Goal: Task Accomplishment & Management: Use online tool/utility

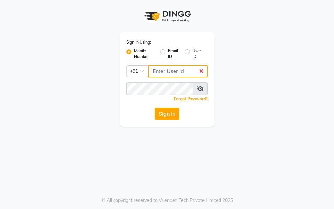
type input "9819046267"
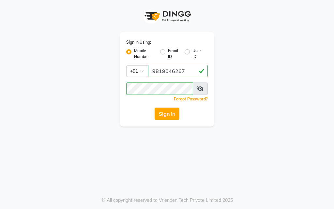
click at [175, 114] on button "Sign In" at bounding box center [167, 114] width 25 height 12
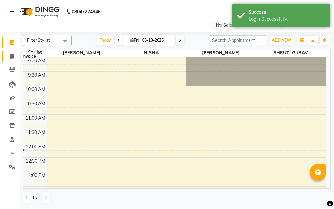
click at [15, 55] on span at bounding box center [12, 57] width 11 height 8
select select "service"
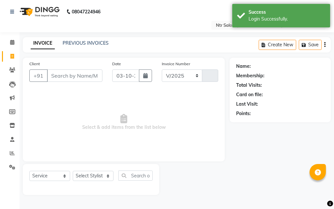
select select "5173"
type input "0479"
click at [102, 176] on select "Select Stylist [PERSON_NAME] NISHA [PERSON_NAME] SHRUTI GURAV" at bounding box center [93, 176] width 41 height 10
click at [73, 171] on select "Select Stylist [PERSON_NAME] NISHA [PERSON_NAME] SHRUTI GURAV" at bounding box center [93, 176] width 41 height 10
click at [110, 176] on select "Select Stylist [PERSON_NAME] NISHA [PERSON_NAME] SHRUTI GURAV" at bounding box center [93, 176] width 41 height 10
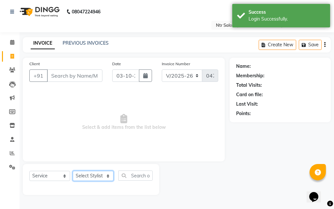
select select "35511"
click at [73, 171] on select "Select Stylist [PERSON_NAME] NISHA [PERSON_NAME] SHRUTI GURAV" at bounding box center [93, 176] width 41 height 10
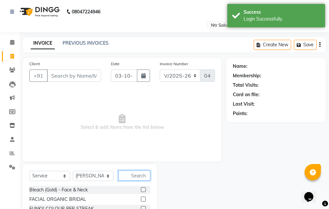
click at [138, 173] on input "text" at bounding box center [134, 176] width 32 height 10
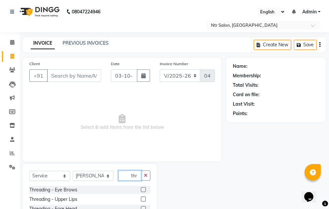
type input "thr"
click at [141, 189] on label at bounding box center [143, 189] width 5 height 5
click at [141, 189] on input "checkbox" at bounding box center [143, 190] width 4 height 4
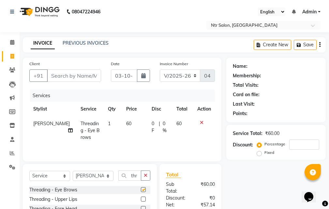
checkbox input "false"
click at [141, 200] on label at bounding box center [143, 198] width 5 height 5
click at [141, 200] on input "checkbox" at bounding box center [143, 198] width 4 height 4
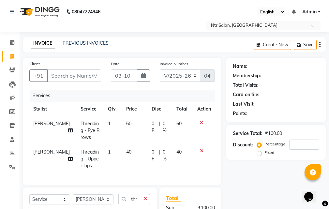
checkbox input "false"
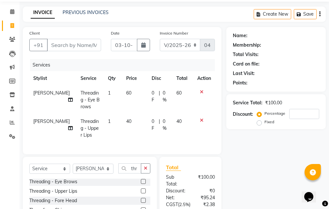
scroll to position [65, 0]
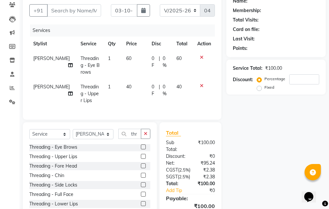
click at [141, 168] on label at bounding box center [143, 165] width 5 height 5
click at [141, 168] on input "checkbox" at bounding box center [143, 166] width 4 height 4
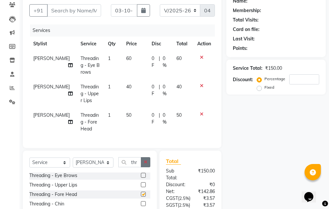
checkbox input "false"
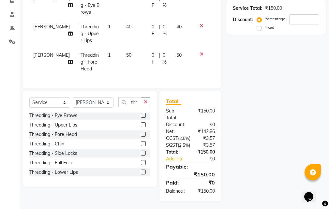
scroll to position [130, 0]
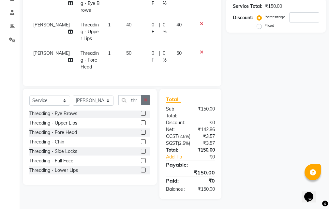
click at [148, 99] on button "button" at bounding box center [145, 100] width 9 height 10
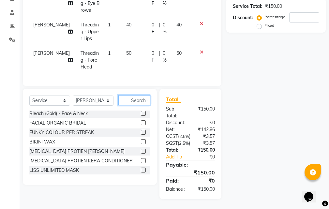
click at [141, 101] on input "text" at bounding box center [134, 100] width 32 height 10
click at [308, 14] on input "number" at bounding box center [304, 17] width 30 height 10
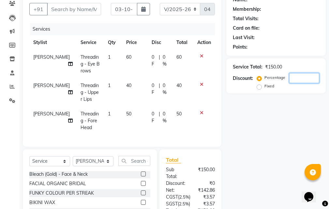
scroll to position [65, 0]
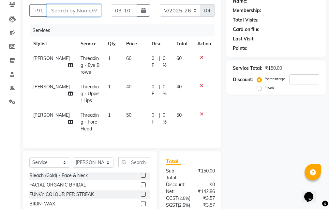
click at [84, 13] on input "Client" at bounding box center [74, 10] width 54 height 12
type input "b"
type input "0"
type input "b"
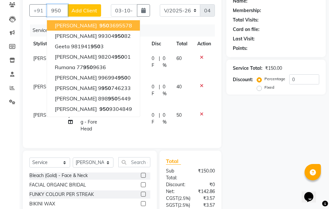
click at [103, 25] on button "[PERSON_NAME] [PHONE_NUMBER]" at bounding box center [93, 25] width 93 height 10
type input "9503695578"
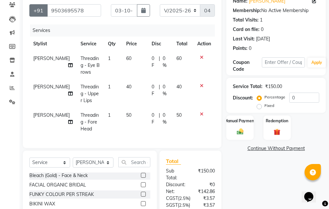
click at [45, 10] on button "+91" at bounding box center [38, 10] width 18 height 12
click at [83, 10] on input "9503695578" at bounding box center [74, 10] width 54 height 12
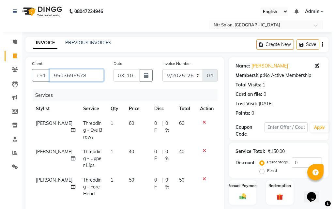
scroll to position [0, 0]
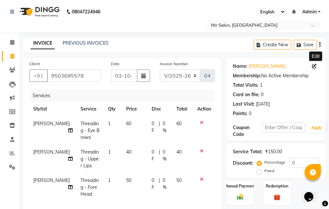
click at [316, 66] on icon at bounding box center [314, 66] width 5 height 5
select select "[DEMOGRAPHIC_DATA]"
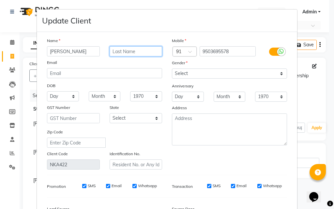
click at [116, 54] on input "text" at bounding box center [136, 51] width 53 height 10
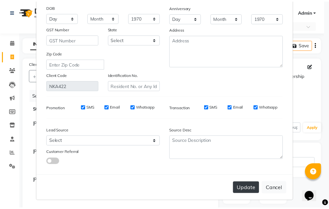
scroll to position [80, 0]
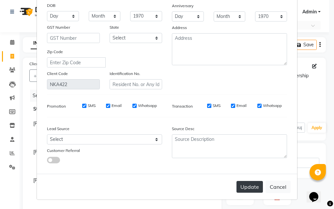
type input "[PERSON_NAME]"
click at [244, 186] on button "Update" at bounding box center [249, 187] width 26 height 12
select select
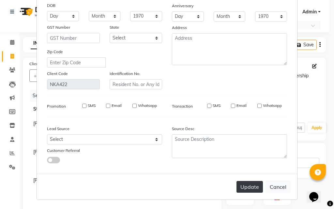
select select
checkbox input "false"
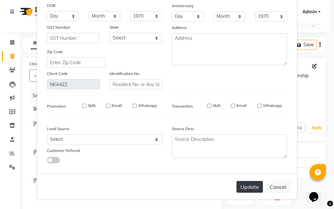
checkbox input "false"
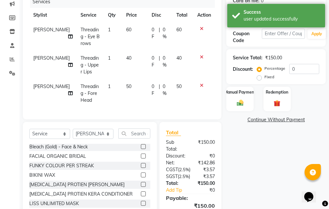
scroll to position [98, 0]
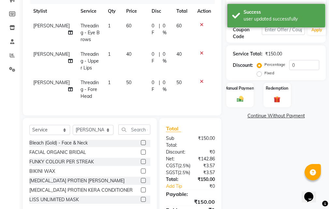
click at [200, 53] on icon at bounding box center [202, 53] width 4 height 5
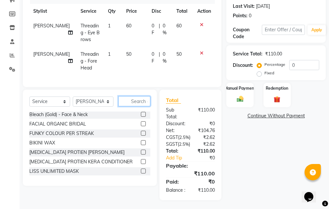
click at [139, 106] on input "text" at bounding box center [134, 101] width 32 height 10
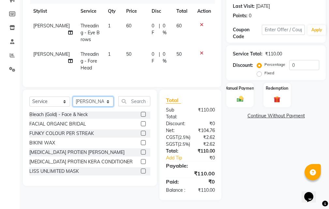
click at [108, 105] on select "Select Stylist [PERSON_NAME] NISHA [PERSON_NAME] SHRUTI GURAV" at bounding box center [93, 102] width 41 height 10
select select "41229"
click at [73, 101] on select "Select Stylist [PERSON_NAME] NISHA [PERSON_NAME] SHRUTI GURAV" at bounding box center [93, 102] width 41 height 10
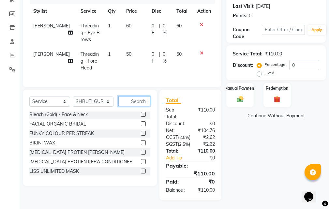
click at [136, 104] on input "text" at bounding box center [134, 101] width 32 height 10
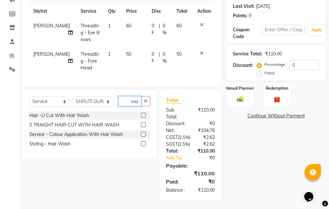
scroll to position [0, 13]
type input "hair wash"
click at [144, 146] on label at bounding box center [143, 143] width 5 height 5
click at [144, 146] on input "checkbox" at bounding box center [143, 144] width 4 height 4
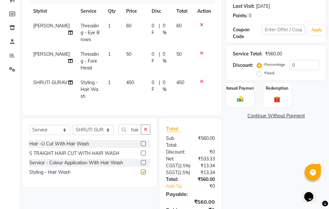
checkbox input "false"
click at [142, 134] on button "button" at bounding box center [145, 130] width 9 height 10
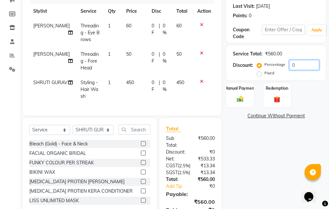
click at [302, 64] on input "0" at bounding box center [304, 65] width 30 height 10
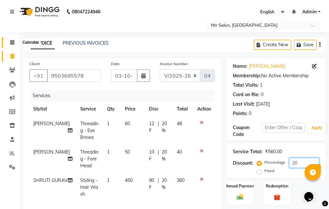
type input "20"
click at [13, 43] on icon at bounding box center [12, 42] width 4 height 5
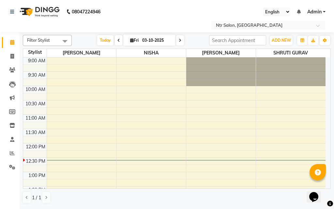
click at [166, 43] on input "03-10-2025" at bounding box center [156, 41] width 33 height 10
select select "10"
select select "2025"
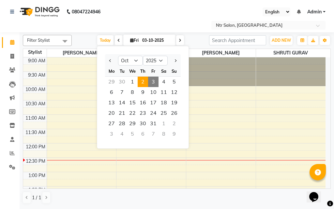
click at [143, 80] on span "2" at bounding box center [143, 82] width 10 height 10
type input "[DATE]"
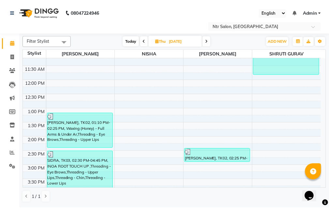
scroll to position [65, 0]
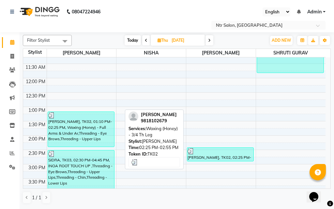
click at [227, 156] on div "[PERSON_NAME], TK02, 02:25 PM-02:55 PM, Waxing (Honey) - 3/4 Th Leg" at bounding box center [220, 154] width 66 height 13
select select "3"
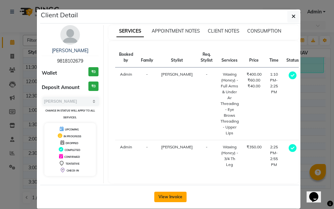
click at [169, 197] on button "View Invoice" at bounding box center [170, 197] width 32 height 10
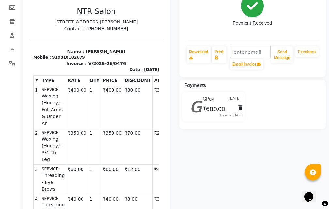
scroll to position [98, 0]
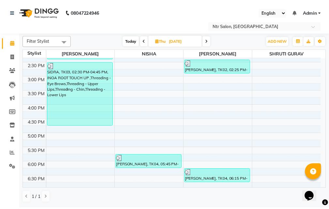
scroll to position [163, 0]
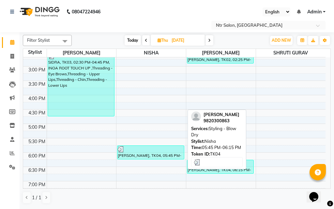
click at [165, 155] on div "[PERSON_NAME], TK04, 05:45 PM-06:15 PM, Styling - Blow Dry" at bounding box center [150, 152] width 66 height 13
select select "3"
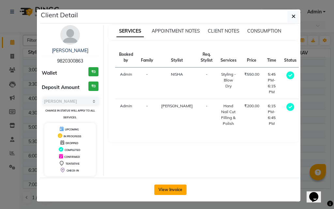
click at [170, 194] on button "View Invoice" at bounding box center [170, 190] width 32 height 10
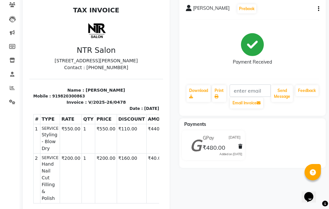
scroll to position [5, 0]
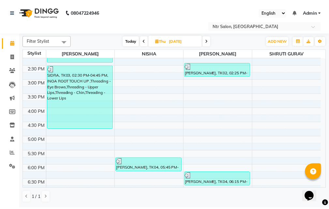
scroll to position [148, 0]
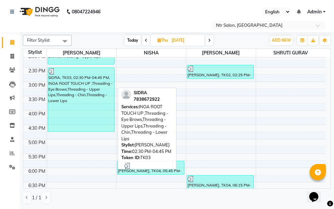
click at [107, 104] on div "SIDRA, TK03, 02:30 PM-04:45 PM, INOA ROOT TOUCH UP ,Threading - Eye Brows,Threa…" at bounding box center [81, 100] width 66 height 64
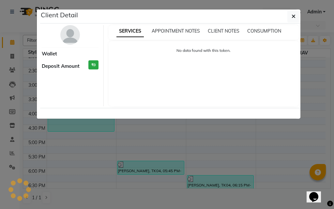
select select "3"
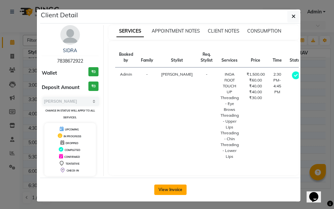
click at [173, 188] on button "View Invoice" at bounding box center [170, 190] width 32 height 10
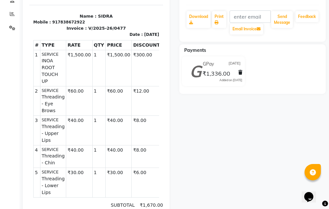
scroll to position [130, 0]
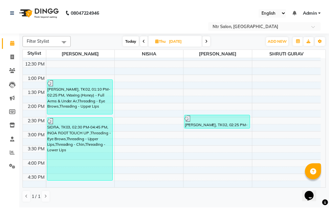
scroll to position [196, 0]
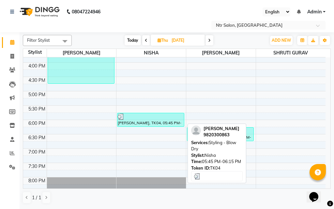
click at [161, 116] on div at bounding box center [151, 116] width 66 height 7
select select "3"
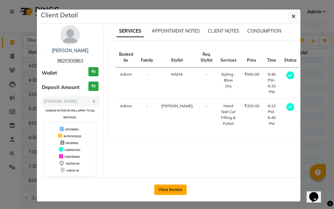
click at [176, 191] on button "View Invoice" at bounding box center [170, 190] width 32 height 10
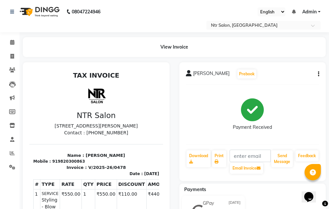
scroll to position [98, 0]
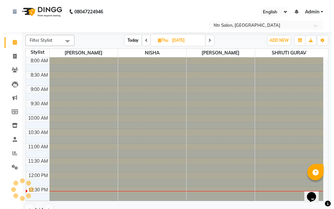
scroll to position [115, 0]
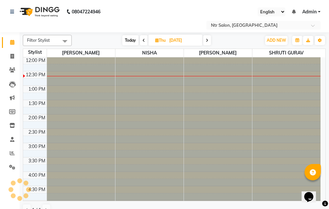
click at [173, 43] on input "[DATE]" at bounding box center [183, 41] width 33 height 10
select select "10"
select select "2025"
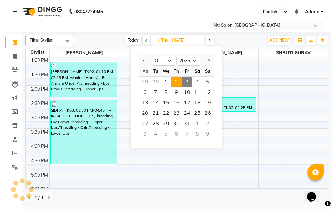
scroll to position [0, 0]
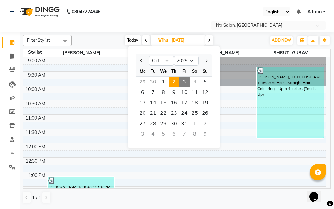
click at [187, 80] on span "3" at bounding box center [184, 82] width 10 height 10
type input "03-10-2025"
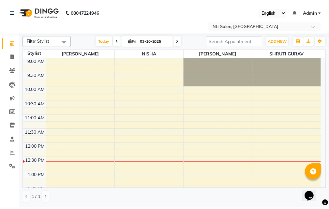
scroll to position [86, 0]
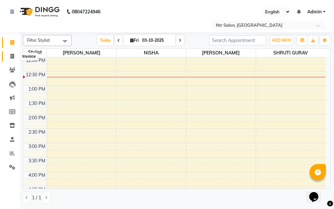
click at [10, 58] on icon at bounding box center [12, 56] width 4 height 5
select select "5173"
select select "service"
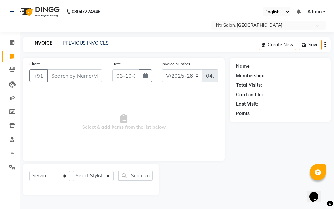
click at [85, 74] on input "Client" at bounding box center [74, 75] width 55 height 12
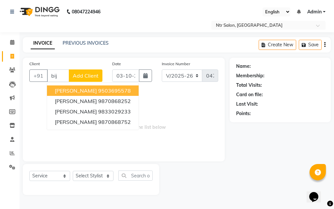
click at [121, 89] on button "[PERSON_NAME] 9503695578" at bounding box center [93, 90] width 92 height 10
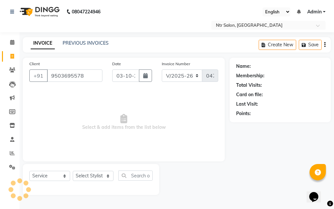
type input "9503695578"
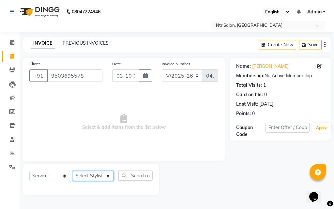
click at [108, 174] on select "Select Stylist [PERSON_NAME] NISHA [PERSON_NAME] SHRUTI GURAV" at bounding box center [93, 176] width 41 height 10
select select "35511"
click at [73, 171] on select "Select Stylist [PERSON_NAME] NISHA [PERSON_NAME] SHRUTI GURAV" at bounding box center [93, 176] width 41 height 10
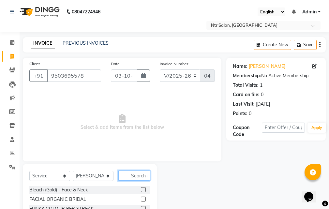
click at [128, 173] on input "text" at bounding box center [134, 176] width 32 height 10
type input "thr"
click at [141, 191] on label at bounding box center [143, 189] width 5 height 5
click at [141, 191] on input "checkbox" at bounding box center [143, 190] width 4 height 4
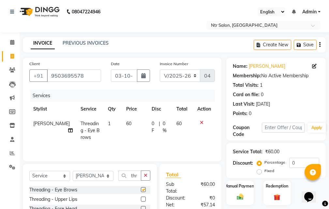
checkbox input "false"
click at [141, 206] on label at bounding box center [143, 207] width 5 height 5
click at [141, 206] on input "checkbox" at bounding box center [143, 208] width 4 height 4
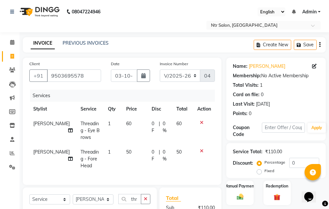
checkbox input "false"
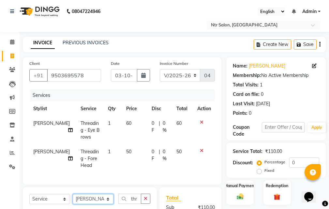
click at [106, 202] on select "Select Stylist [PERSON_NAME] NISHA [PERSON_NAME] SHRUTI GURAV" at bounding box center [93, 199] width 41 height 10
select select "41229"
click at [73, 199] on select "Select Stylist [PERSON_NAME] NISHA [PERSON_NAME] SHRUTI GURAV" at bounding box center [93, 199] width 41 height 10
click at [144, 201] on icon "button" at bounding box center [146, 198] width 4 height 5
click at [138, 204] on input "text" at bounding box center [134, 199] width 32 height 10
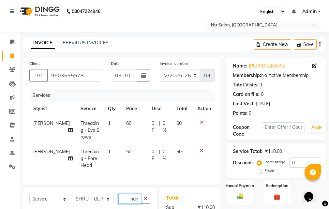
scroll to position [124, 0]
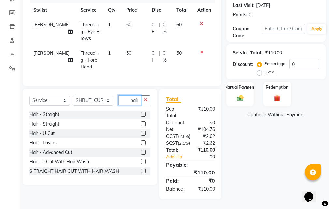
click at [138, 95] on input "hair" at bounding box center [129, 100] width 23 height 10
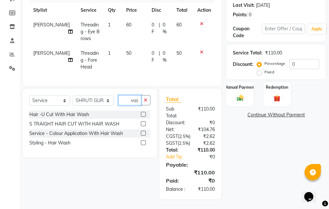
scroll to position [0, 13]
type input "hair wash"
click at [143, 140] on label at bounding box center [143, 142] width 5 height 5
click at [143, 141] on input "checkbox" at bounding box center [143, 143] width 4 height 4
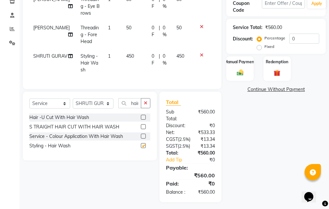
checkbox input "false"
click at [307, 37] on input "0" at bounding box center [304, 39] width 30 height 10
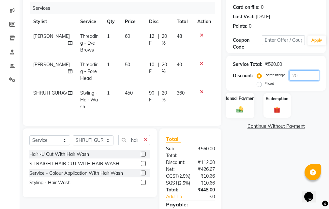
scroll to position [22, 0]
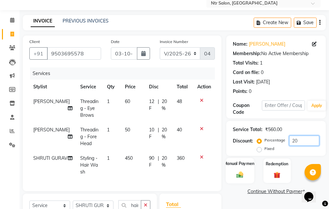
type input "20"
click at [242, 173] on img at bounding box center [239, 175] width 11 height 8
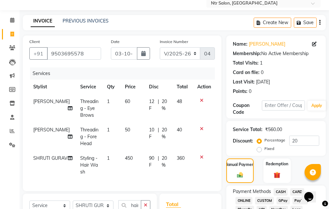
scroll to position [87, 0]
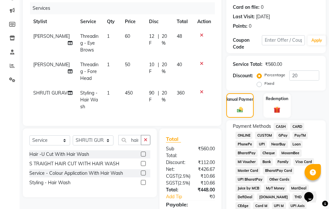
click at [284, 129] on span "CASH" at bounding box center [281, 127] width 14 height 8
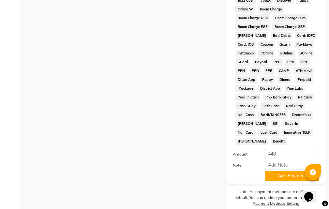
scroll to position [409, 0]
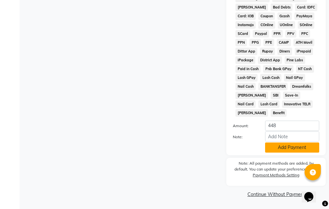
click at [284, 148] on button "Add Payment" at bounding box center [292, 148] width 54 height 10
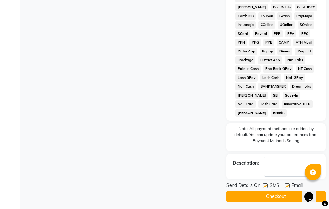
click at [262, 199] on button "Checkout" at bounding box center [275, 196] width 99 height 10
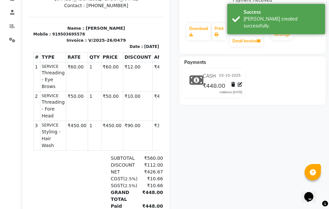
scroll to position [130, 0]
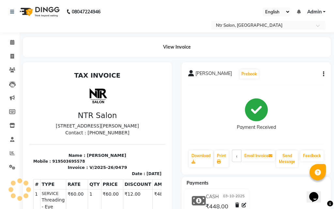
select select "5173"
select select "service"
